Goal: Ask a question

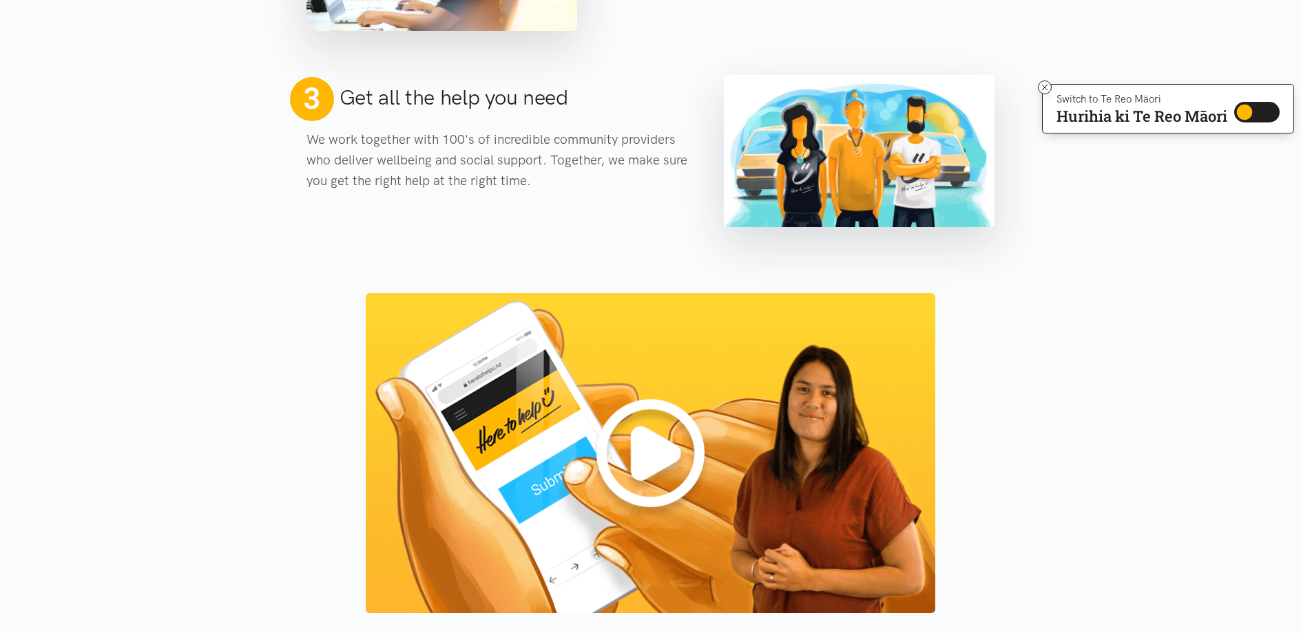
scroll to position [964, 0]
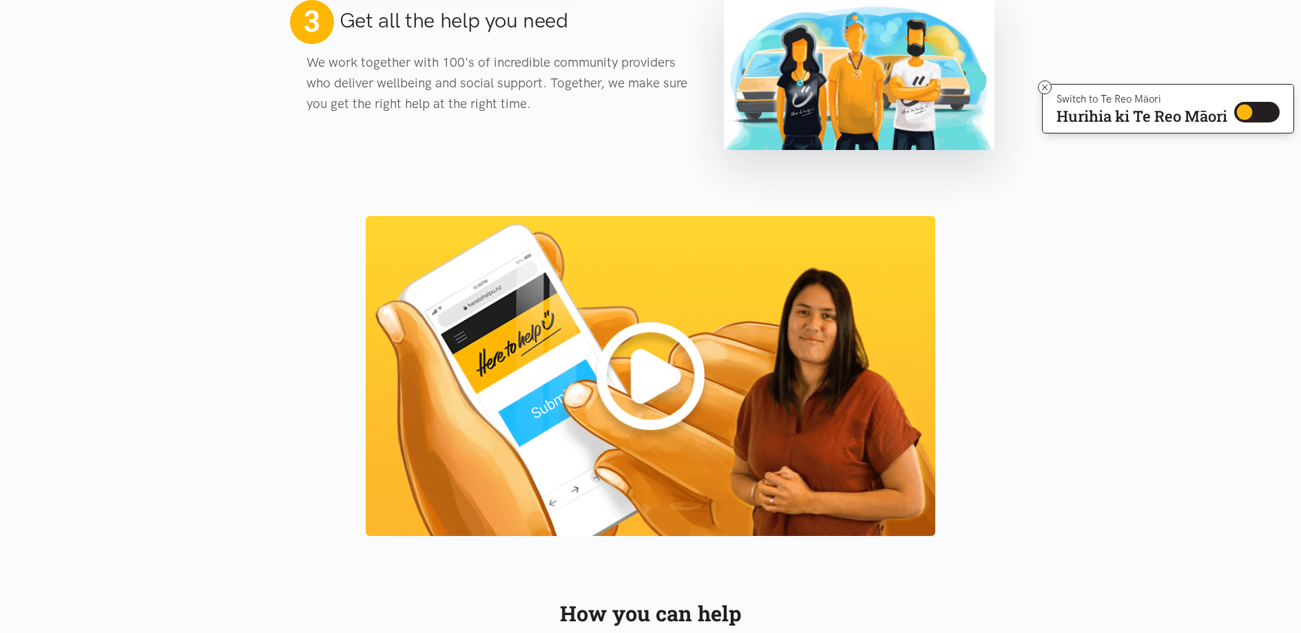
click at [647, 364] on img at bounding box center [650, 376] width 569 height 320
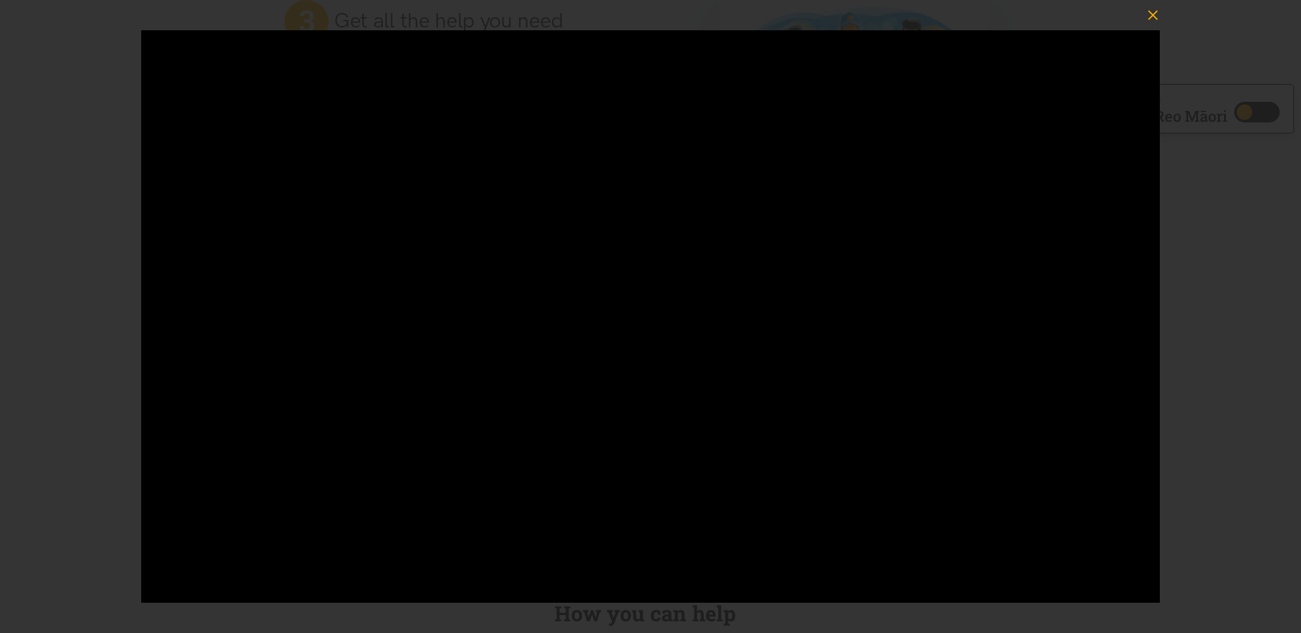
click at [1151, 12] on icon "button" at bounding box center [1153, 15] width 10 height 10
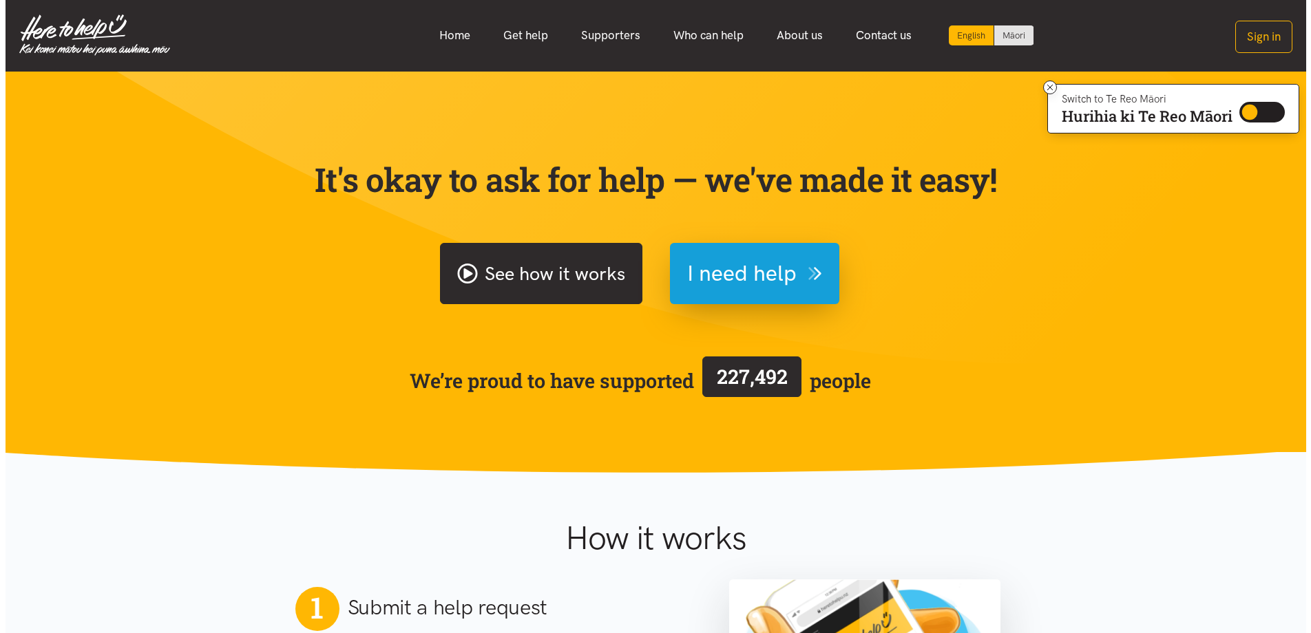
scroll to position [0, 0]
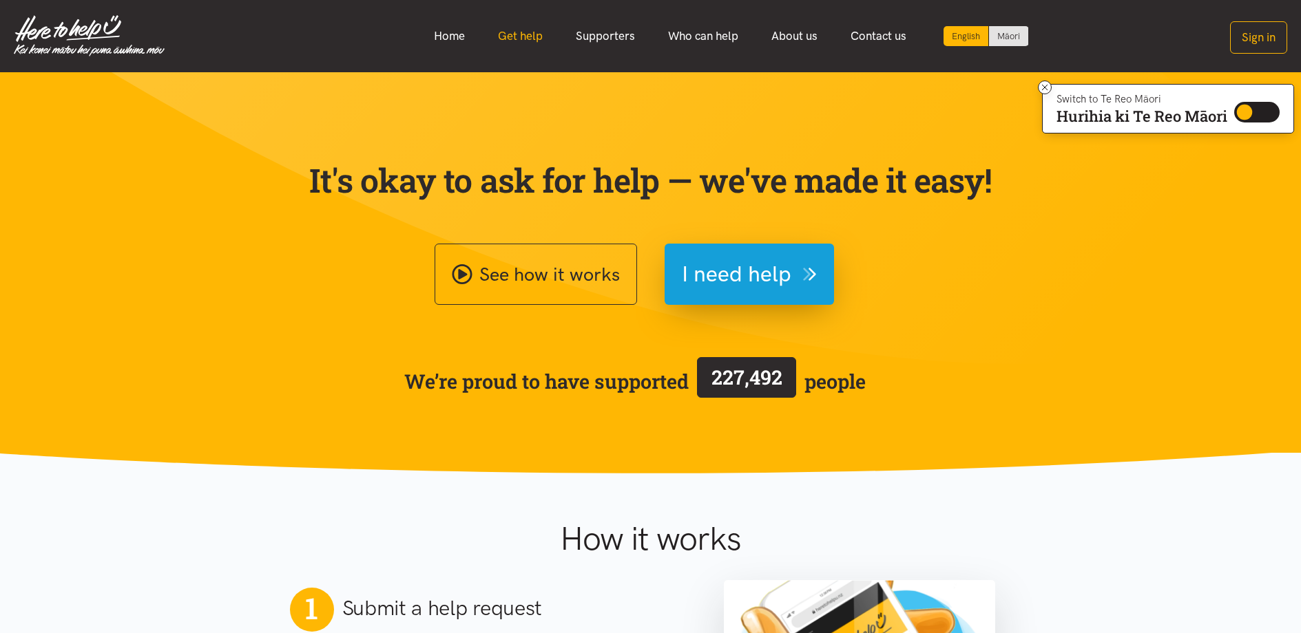
click at [527, 39] on link "Get help" at bounding box center [520, 36] width 78 height 30
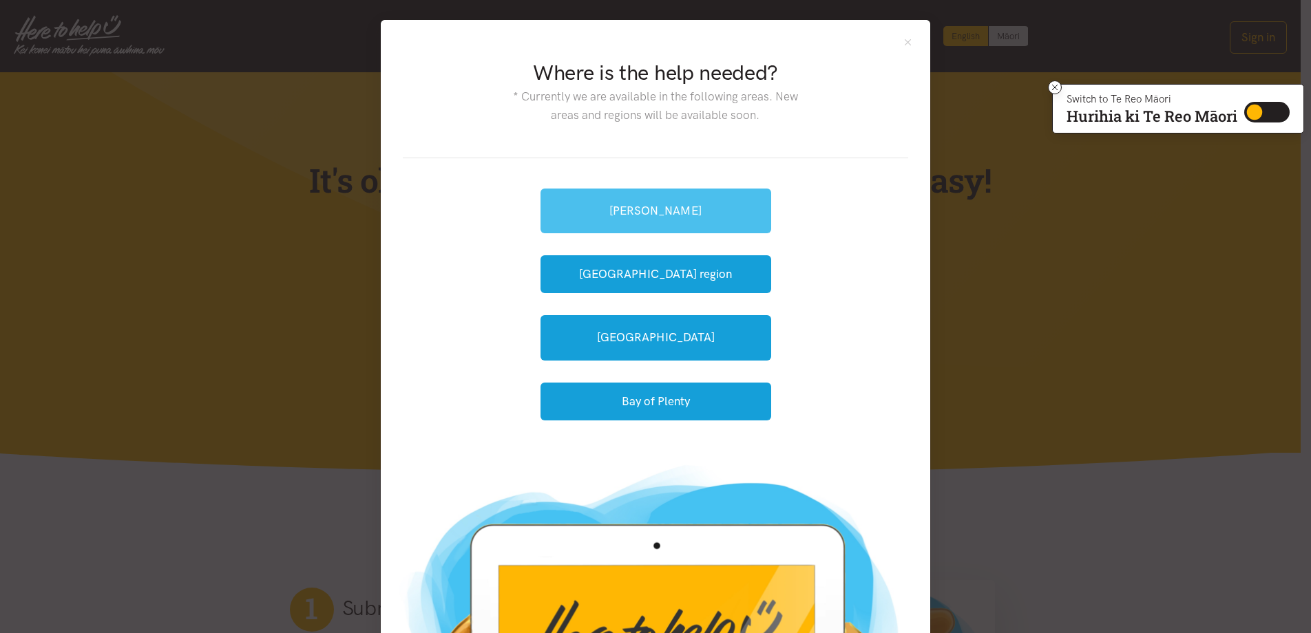
click at [644, 210] on link "[PERSON_NAME]" at bounding box center [656, 211] width 231 height 45
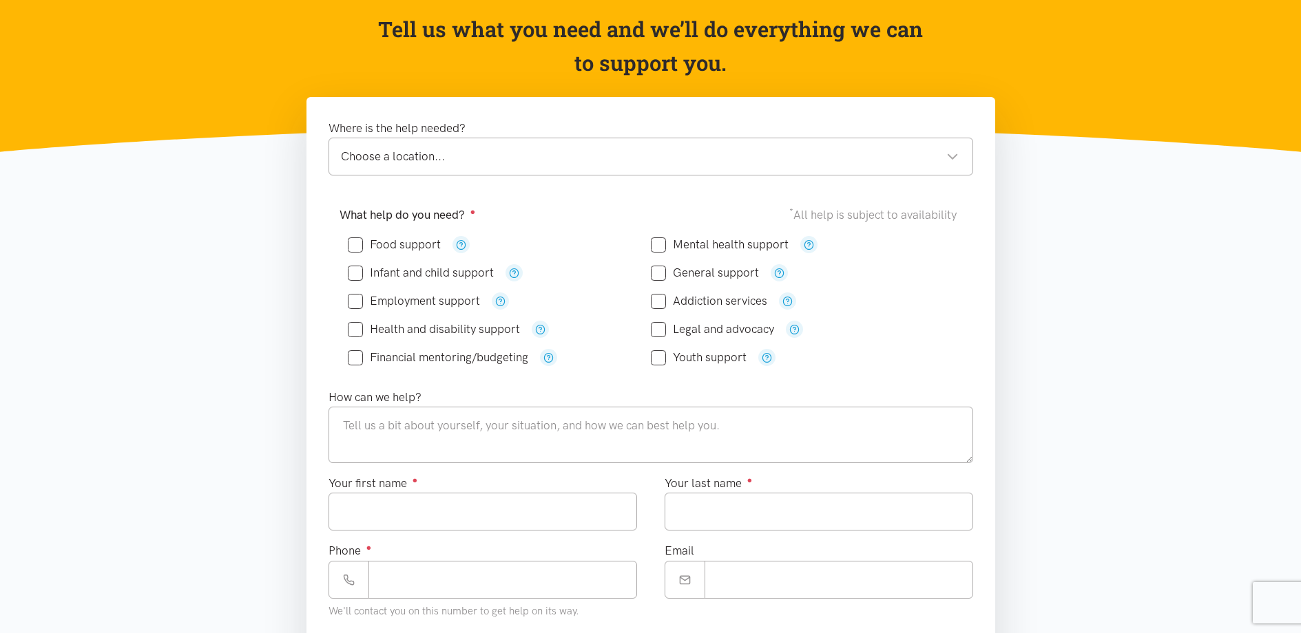
scroll to position [138, 0]
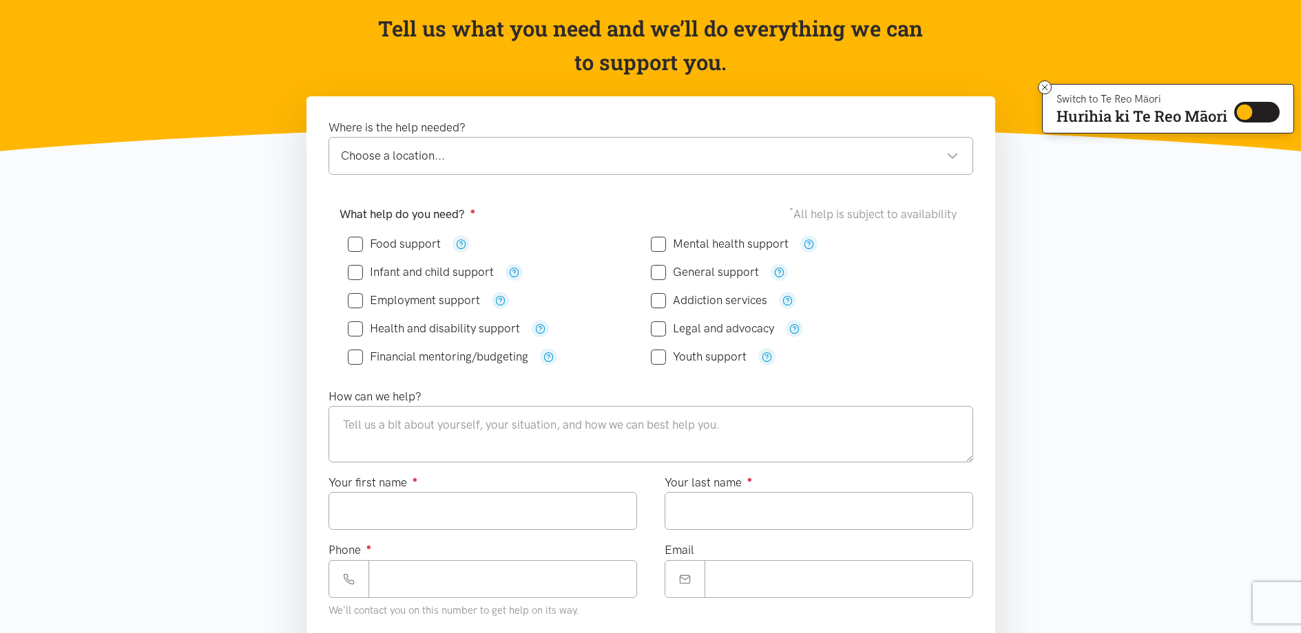
click at [369, 154] on div "Choose a location..." at bounding box center [650, 156] width 618 height 19
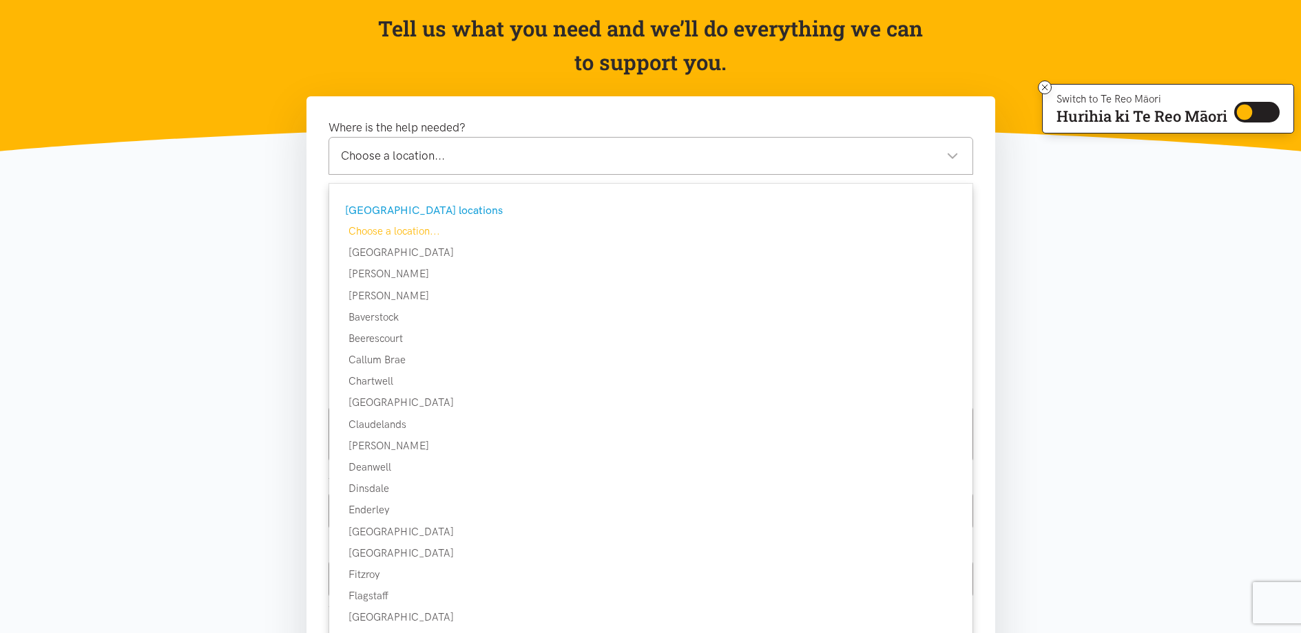
click at [308, 406] on div "Where is the help needed? Choose a location... Choose a location... [PERSON_NAM…" at bounding box center [650, 495] width 689 height 799
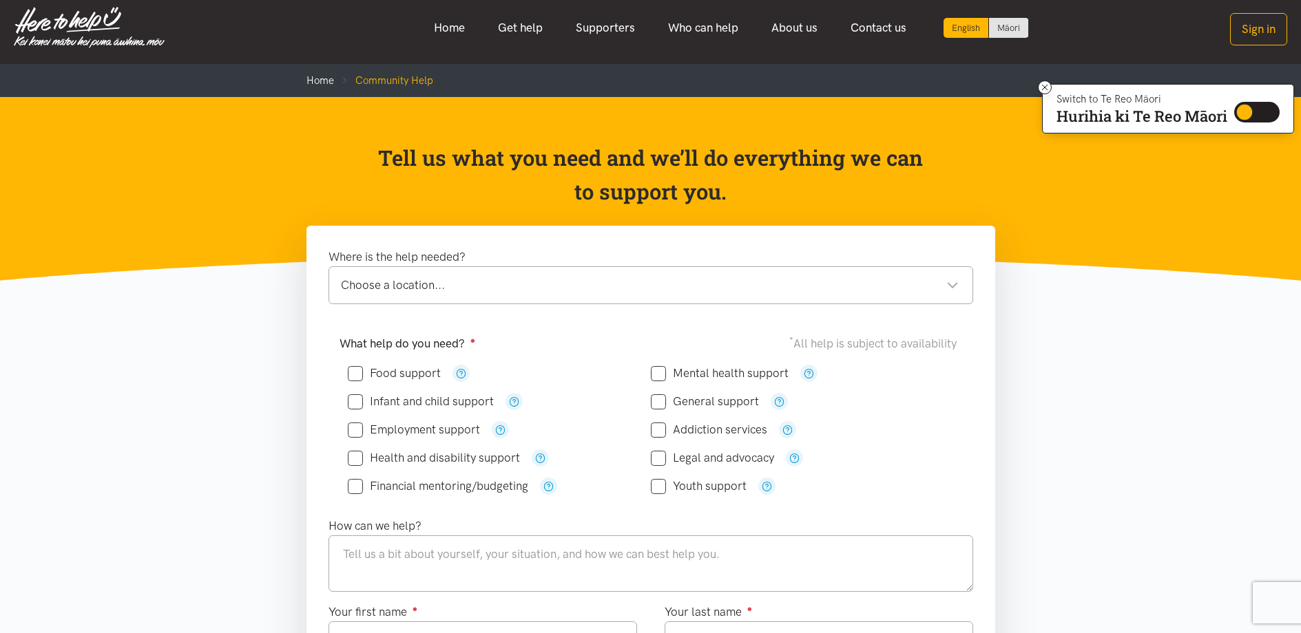
scroll to position [0, 0]
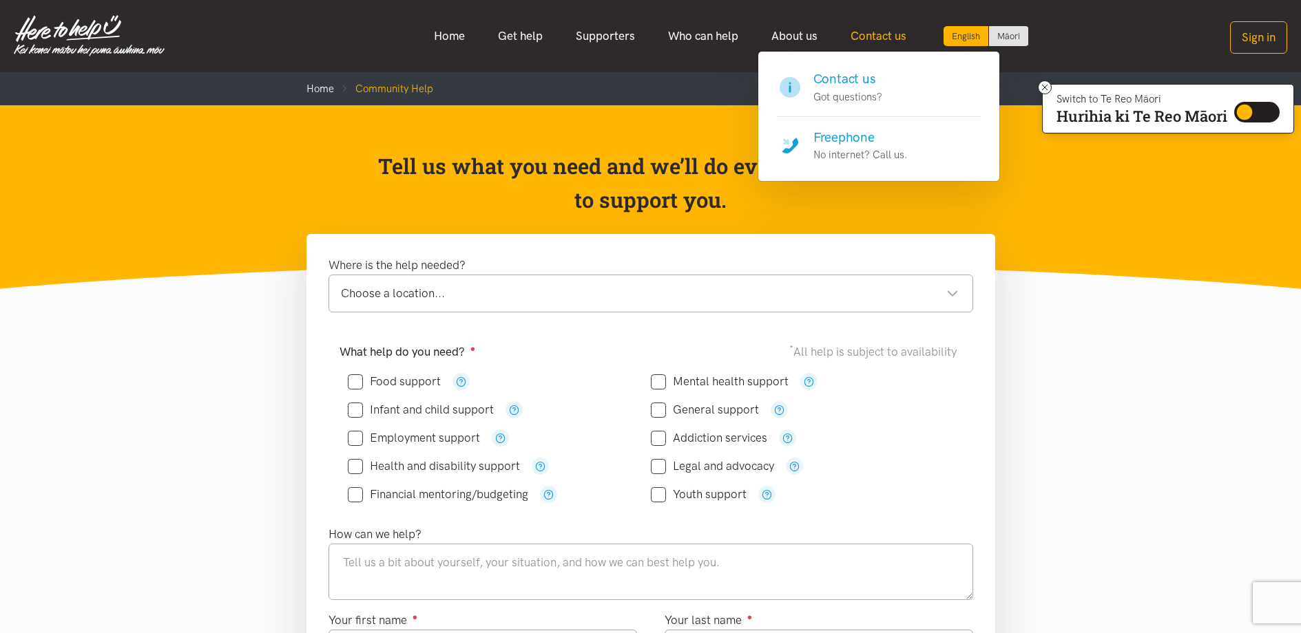
click at [902, 31] on link "Contact us" at bounding box center [878, 36] width 89 height 30
